Goal: Task Accomplishment & Management: Manage account settings

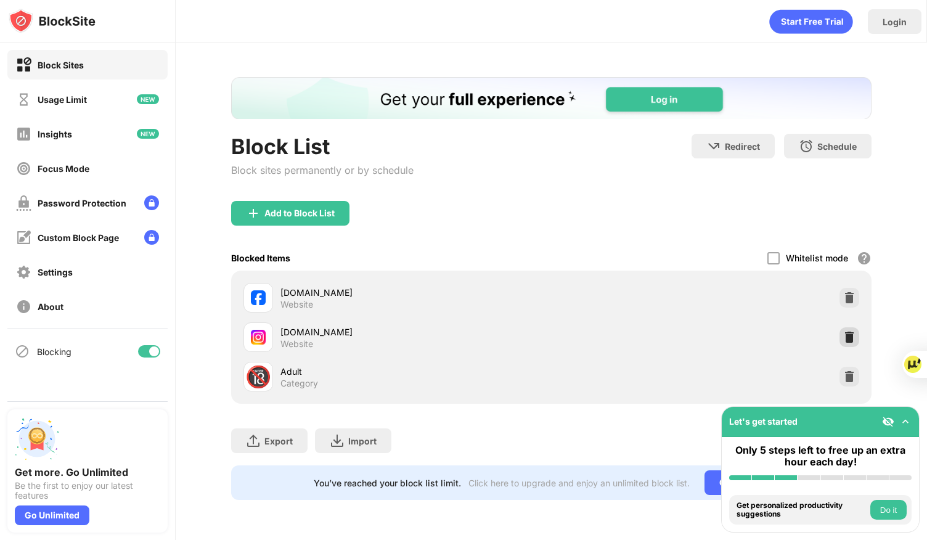
click at [846, 334] on img at bounding box center [849, 337] width 12 height 12
